Goal: Information Seeking & Learning: Learn about a topic

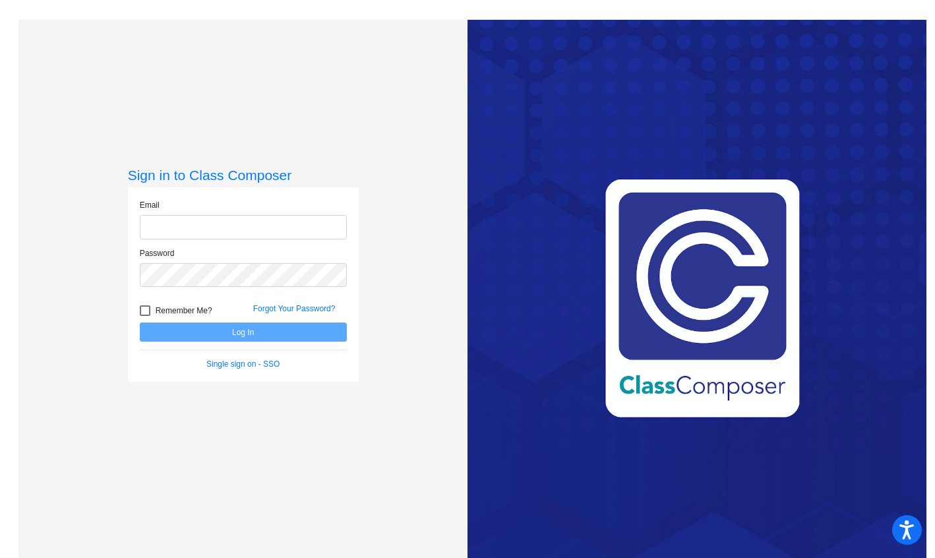
type input "[EMAIL_ADDRESS][DOMAIN_NAME]"
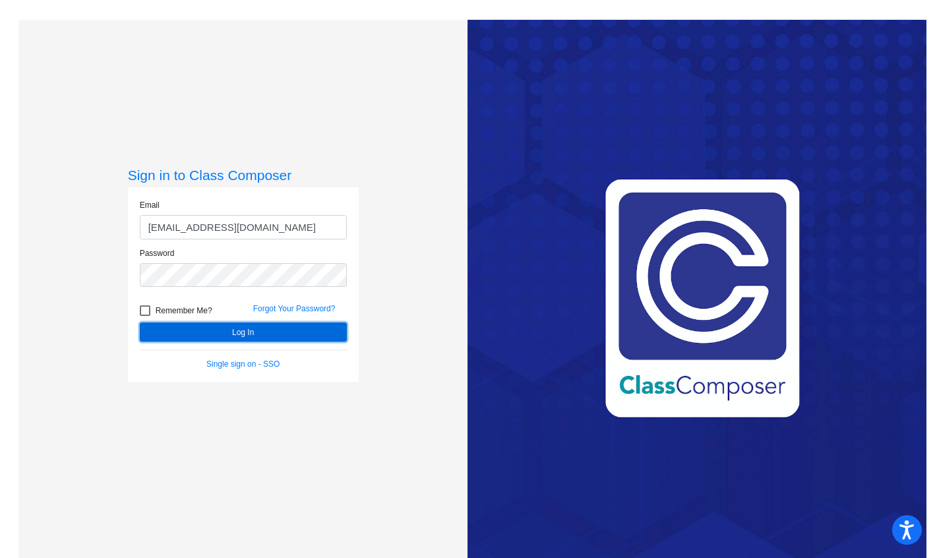
click at [234, 334] on button "Log In" at bounding box center [243, 331] width 207 height 19
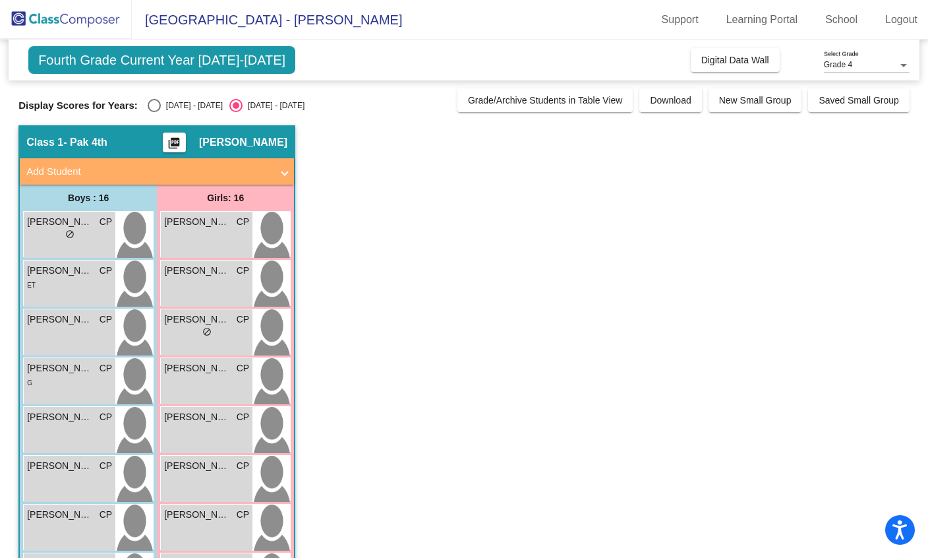
click at [151, 107] on div "Select an option" at bounding box center [154, 105] width 13 height 13
click at [154, 112] on input "[DATE] - [DATE]" at bounding box center [154, 112] width 1 height 1
radio input "true"
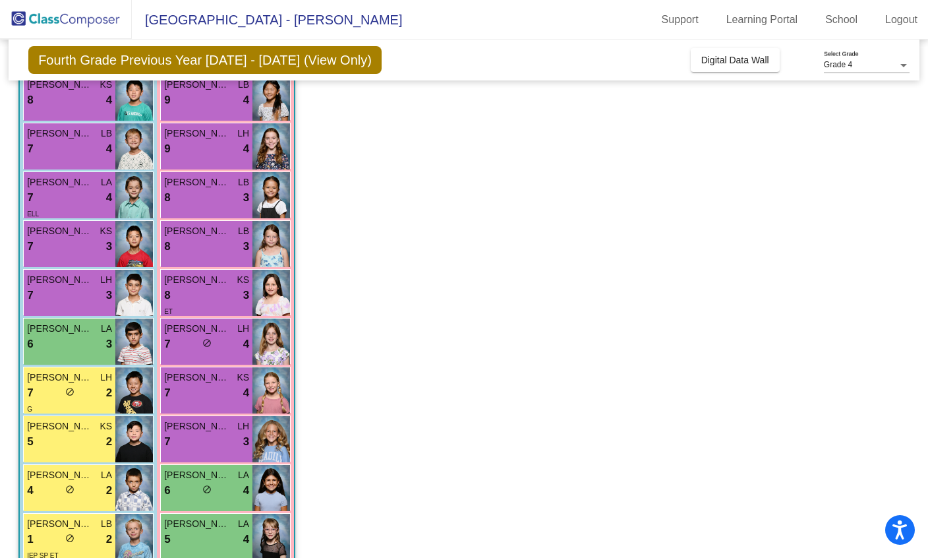
scroll to position [455, 0]
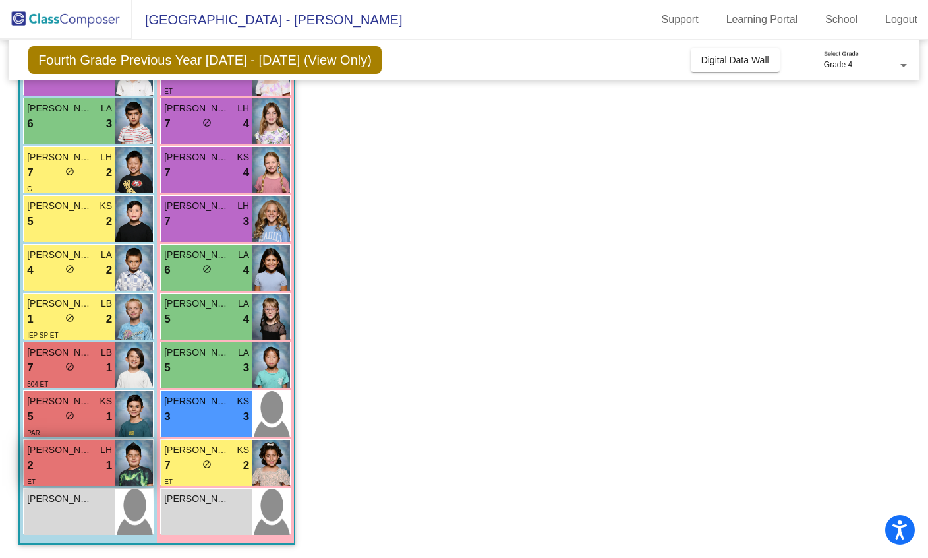
click at [81, 460] on div "2 lock do_not_disturb_alt 1" at bounding box center [69, 465] width 85 height 17
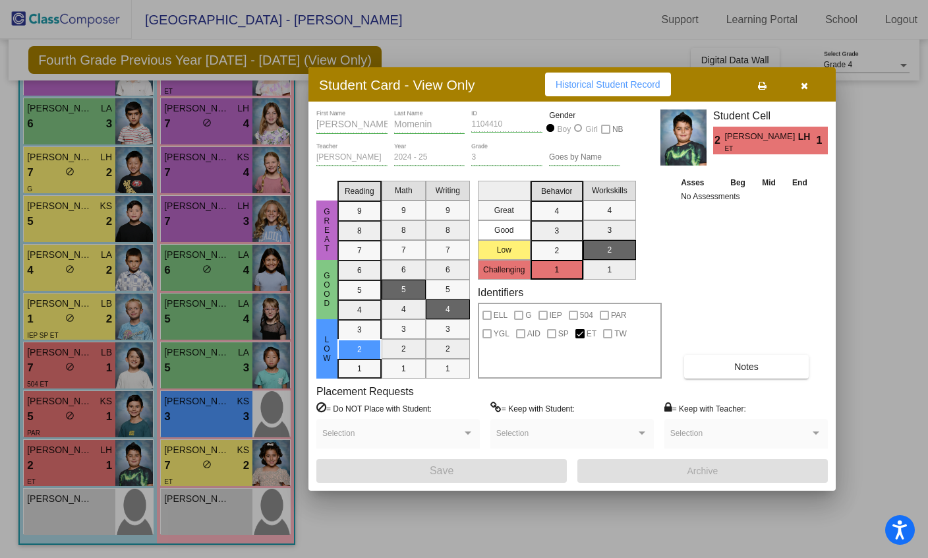
click at [734, 369] on span "Notes" at bounding box center [746, 366] width 24 height 11
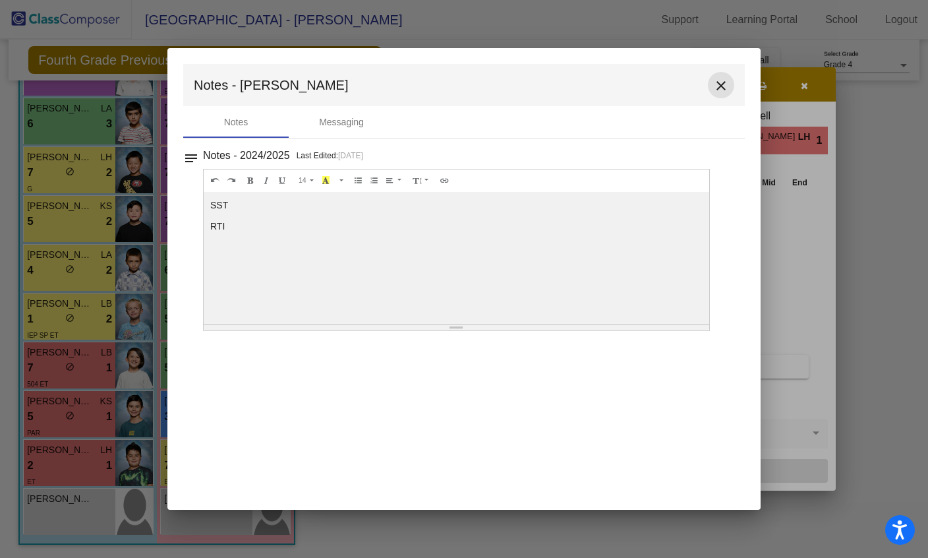
click at [721, 90] on mat-icon "close" at bounding box center [721, 86] width 16 height 16
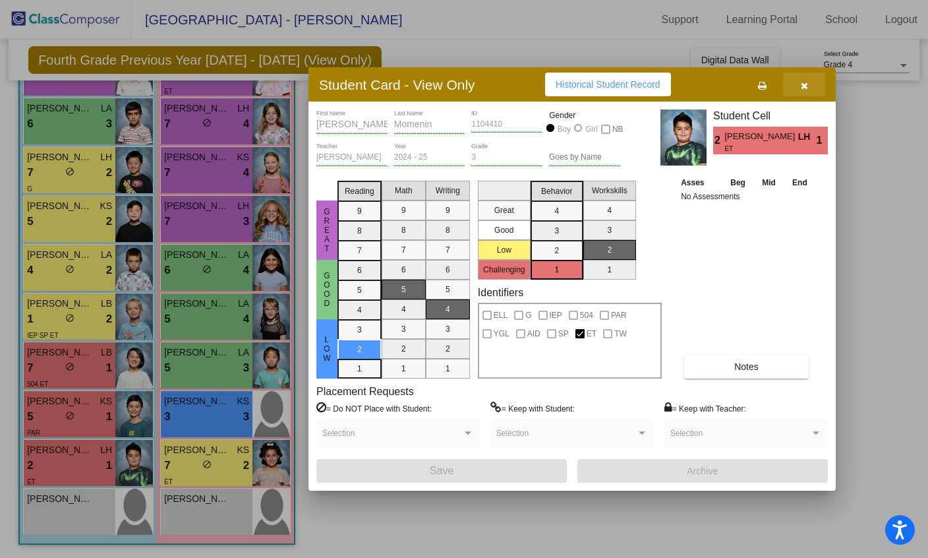
click at [805, 84] on icon "button" at bounding box center [804, 85] width 7 height 9
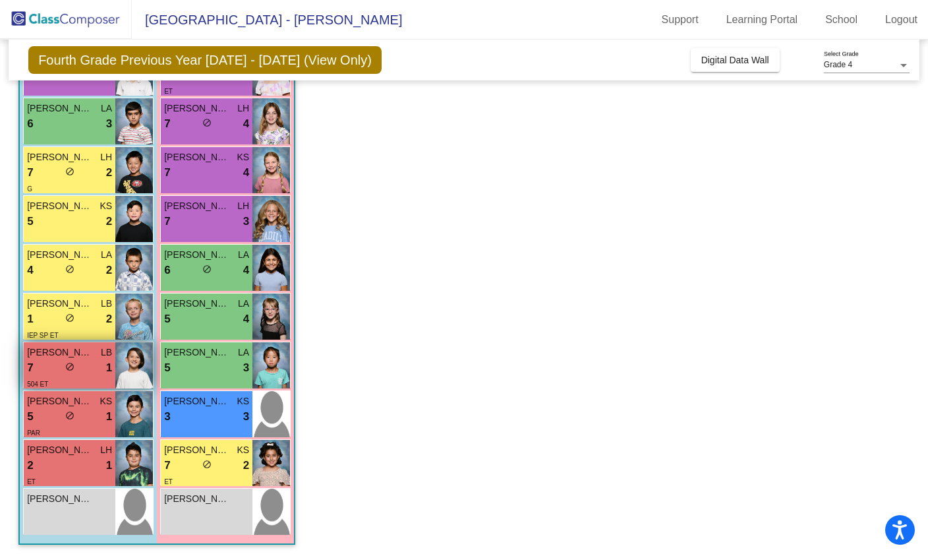
click at [63, 364] on div "7 lock do_not_disturb_alt 1" at bounding box center [69, 367] width 85 height 17
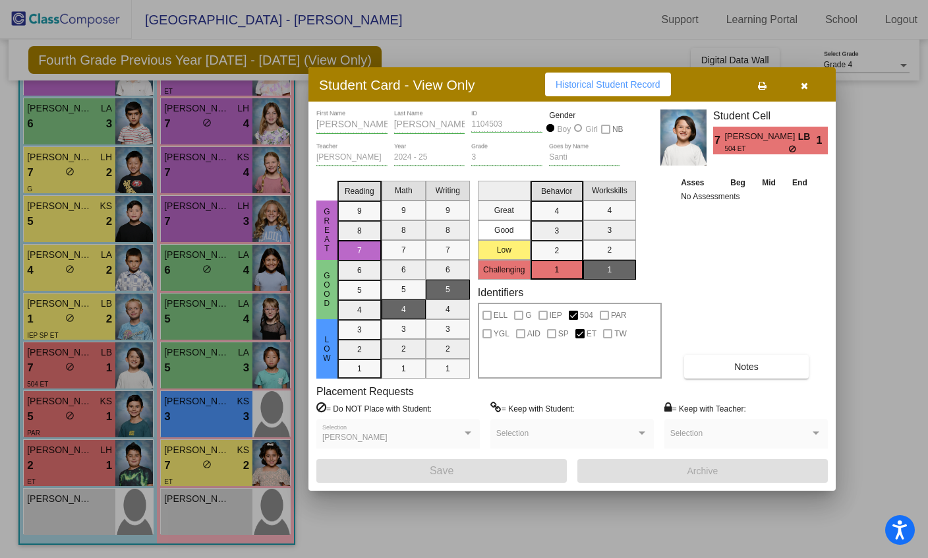
click at [719, 363] on button "Notes" at bounding box center [746, 367] width 125 height 24
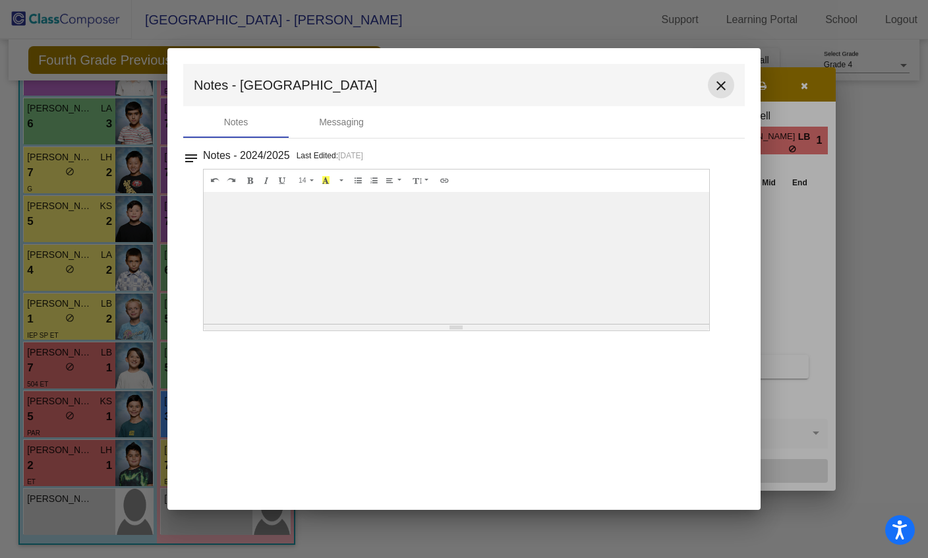
click at [721, 84] on mat-icon "close" at bounding box center [721, 86] width 16 height 16
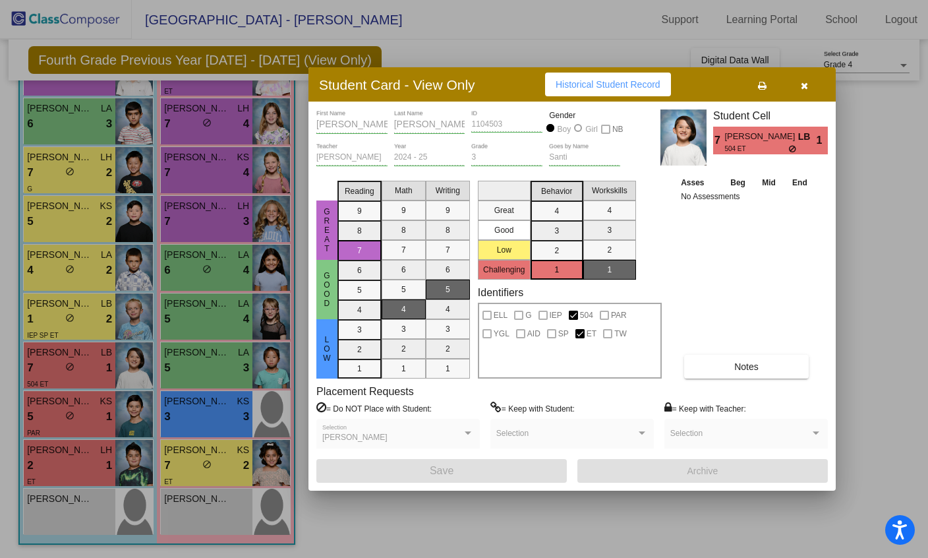
scroll to position [0, 0]
click at [804, 84] on icon "button" at bounding box center [804, 85] width 7 height 9
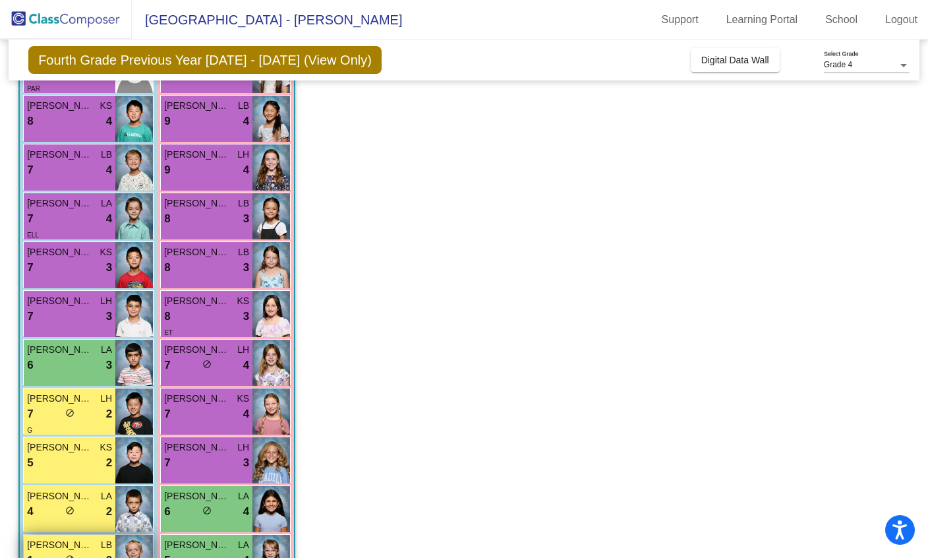
scroll to position [217, 0]
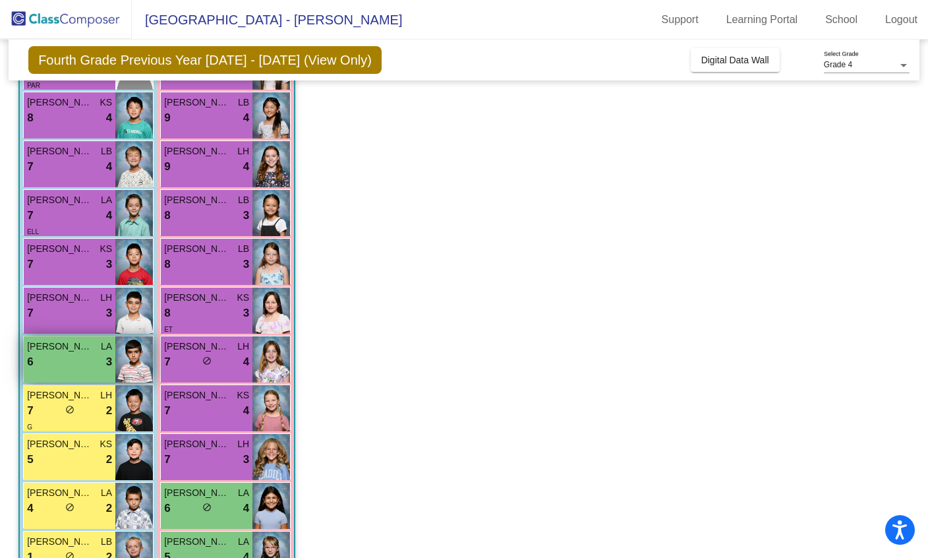
click at [65, 365] on div "6 lock do_not_disturb_alt 3" at bounding box center [69, 361] width 85 height 17
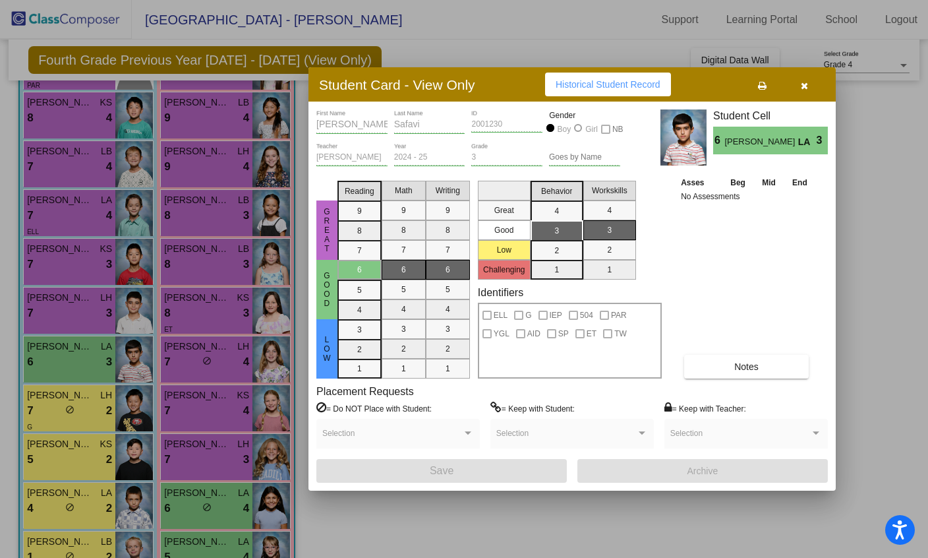
click at [808, 85] on button "button" at bounding box center [804, 85] width 42 height 24
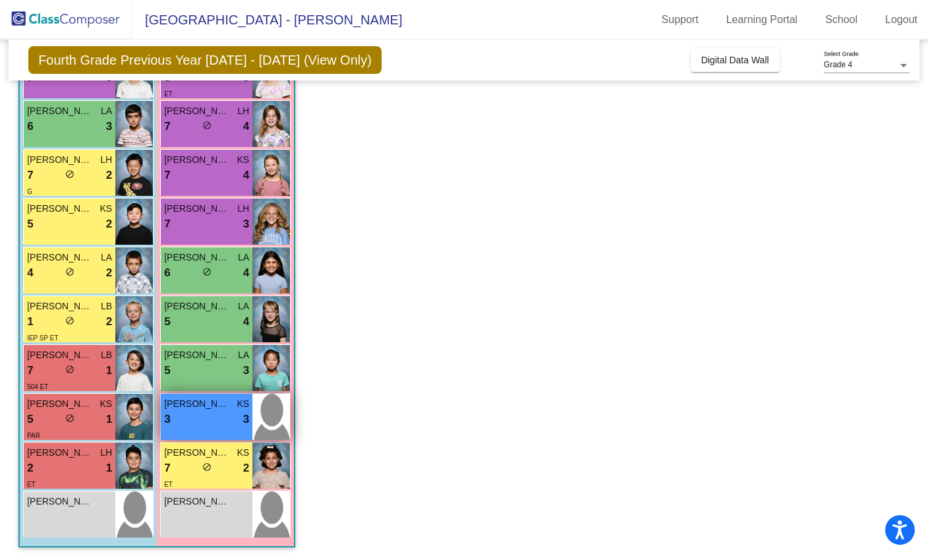
scroll to position [455, 0]
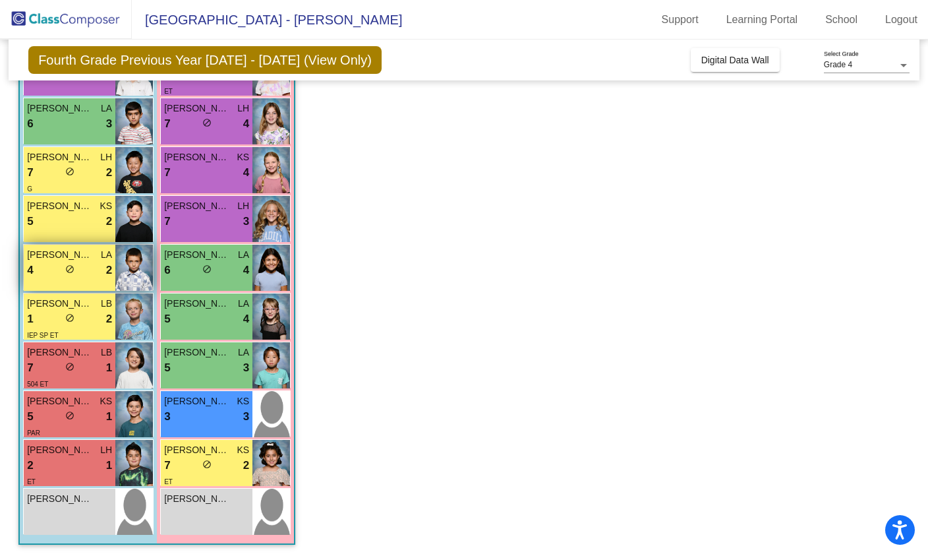
click at [53, 274] on div "4 lock do_not_disturb_alt 2" at bounding box center [69, 270] width 85 height 17
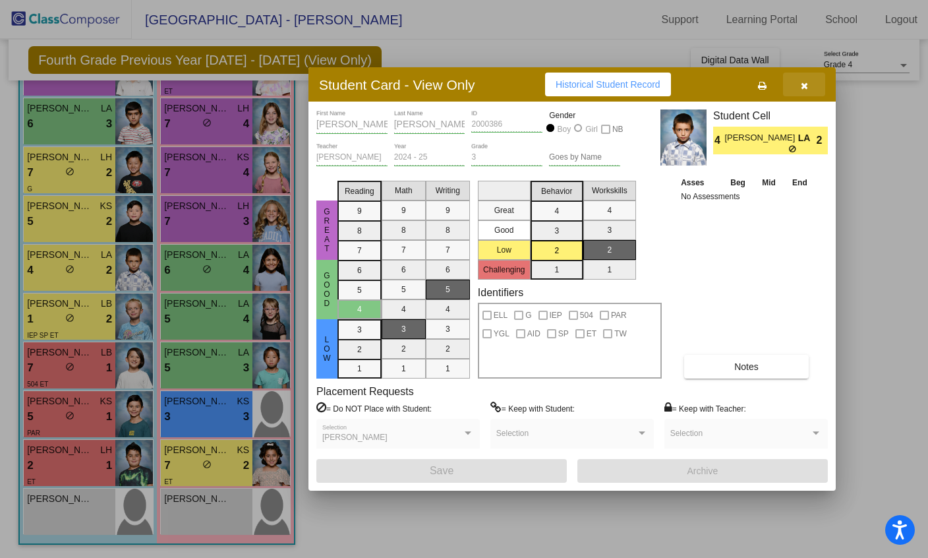
click at [802, 83] on icon "button" at bounding box center [804, 85] width 7 height 9
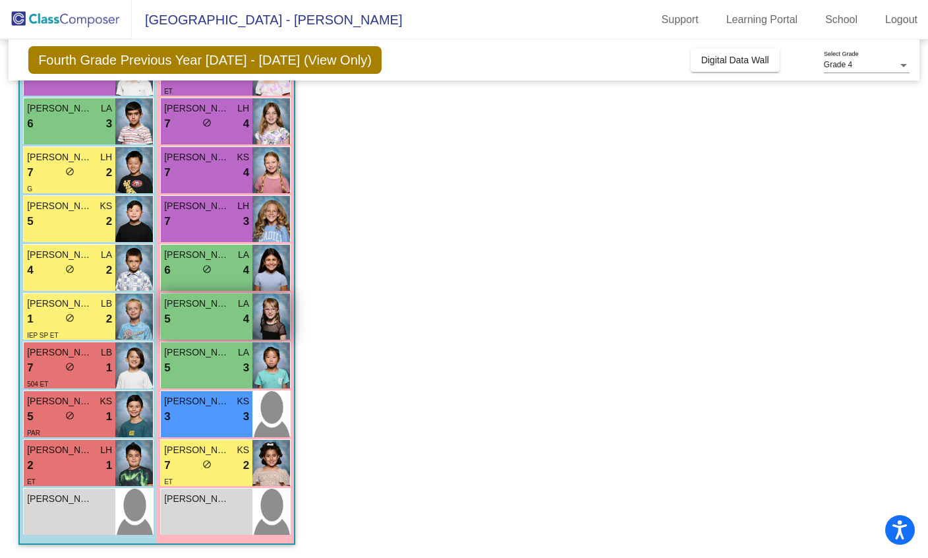
click at [209, 314] on div "5 lock do_not_disturb_alt 4" at bounding box center [206, 319] width 85 height 17
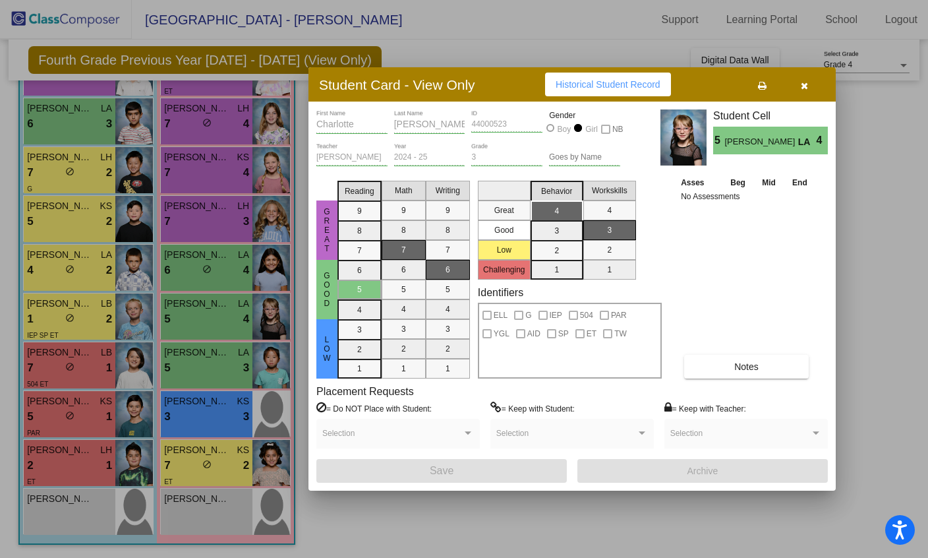
click at [806, 85] on icon "button" at bounding box center [804, 85] width 7 height 9
